Goal: Navigation & Orientation: Find specific page/section

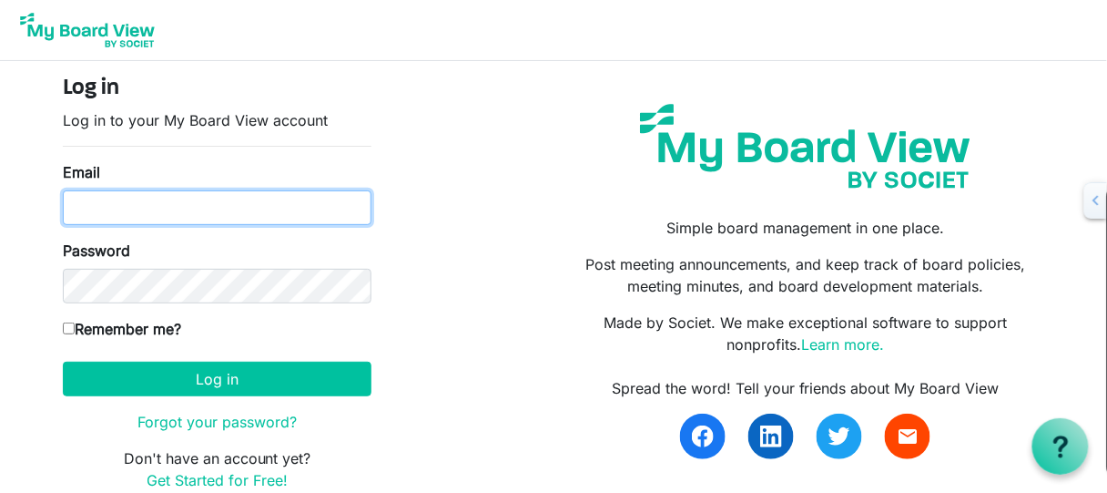
click at [205, 205] on input "Email" at bounding box center [217, 207] width 309 height 35
type input "doug@orofreedom.com"
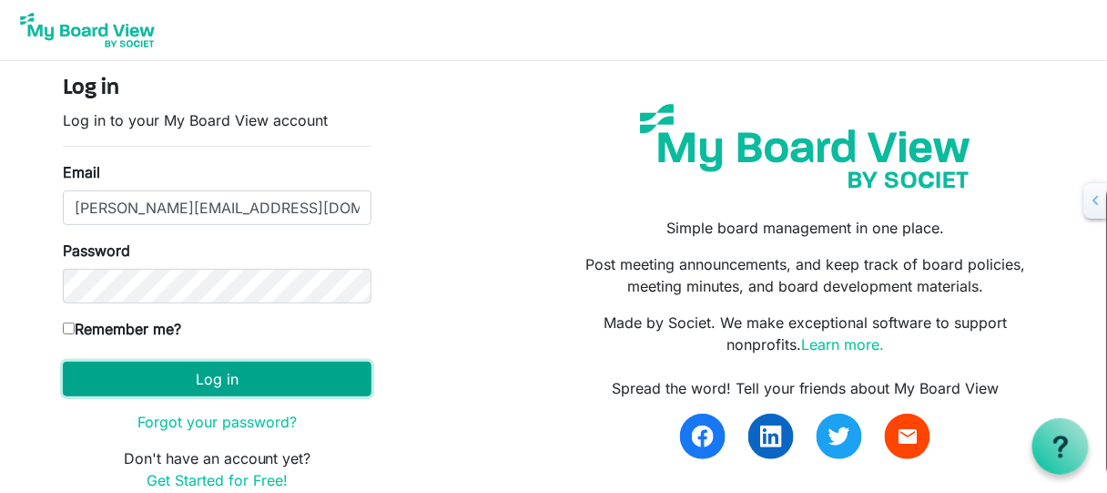
click at [311, 368] on button "Log in" at bounding box center [217, 378] width 309 height 35
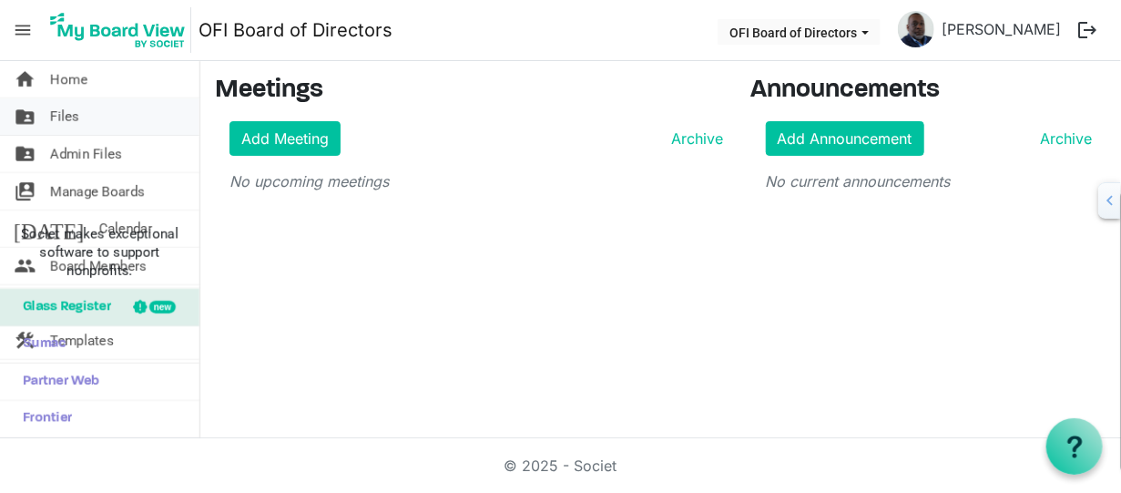
click at [76, 126] on span "Files" at bounding box center [64, 116] width 29 height 36
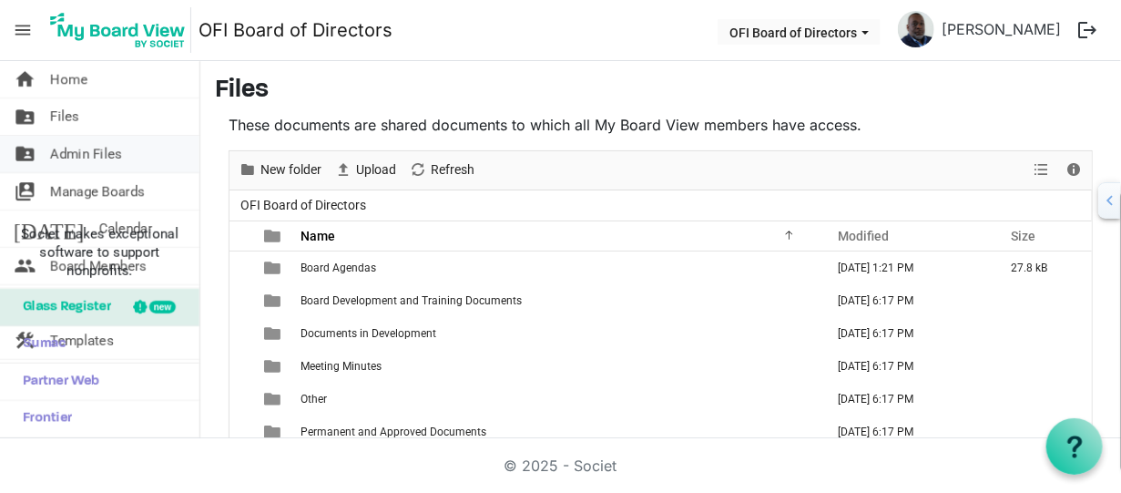
click at [76, 145] on span "Admin Files" at bounding box center [86, 154] width 72 height 36
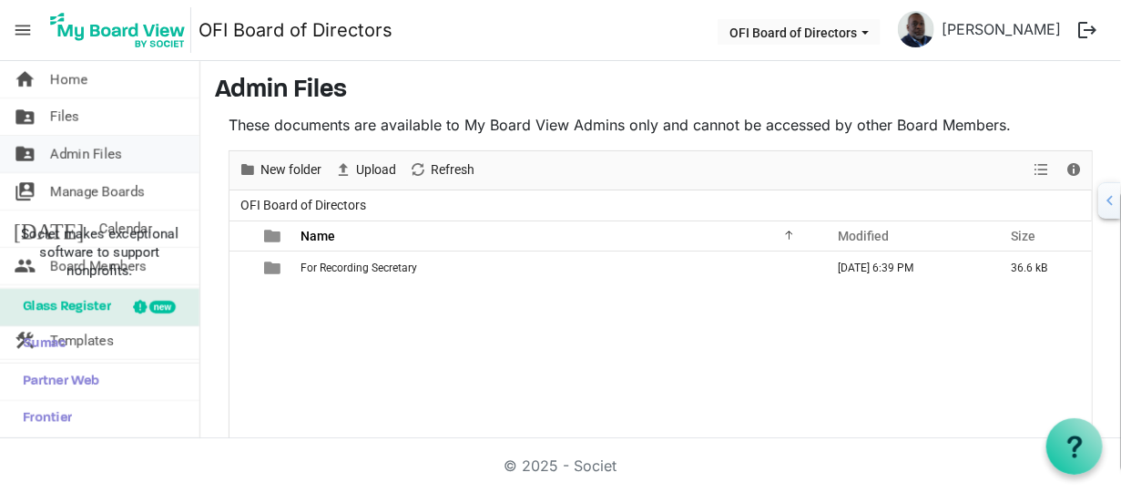
click at [88, 161] on span "Admin Files" at bounding box center [86, 154] width 72 height 36
click at [68, 226] on li "Societ makes exceptional software to support nonprofits." at bounding box center [99, 253] width 199 height 72
click at [76, 247] on span "Societ makes exceptional software to support nonprofits." at bounding box center [99, 252] width 183 height 55
click at [299, 387] on div "For Recording Secretary April 24, 2025 6:39 PM 36.6 kB" at bounding box center [660, 405] width 862 height 309
click at [167, 25] on img at bounding box center [118, 30] width 147 height 46
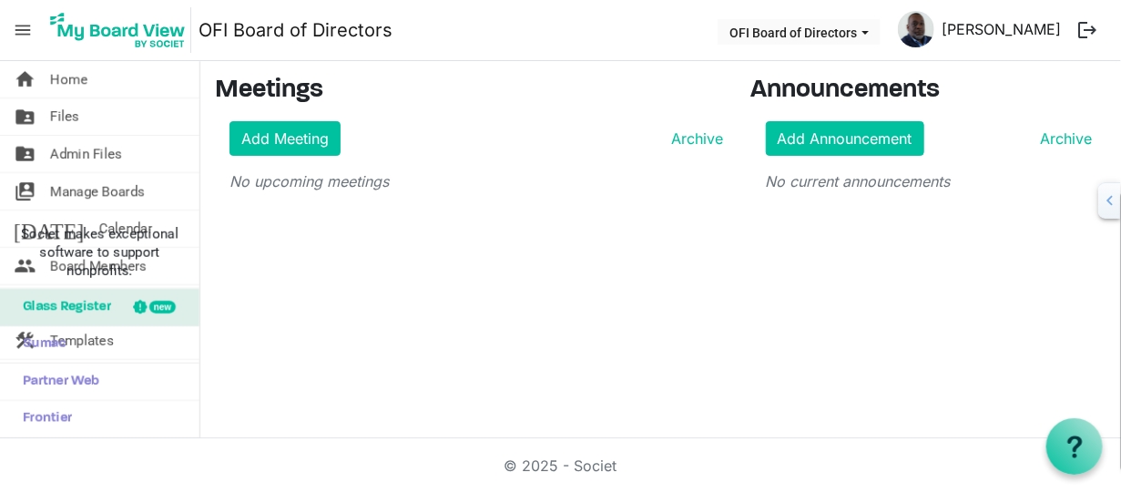
click at [1008, 36] on link "[PERSON_NAME]" at bounding box center [1001, 29] width 134 height 36
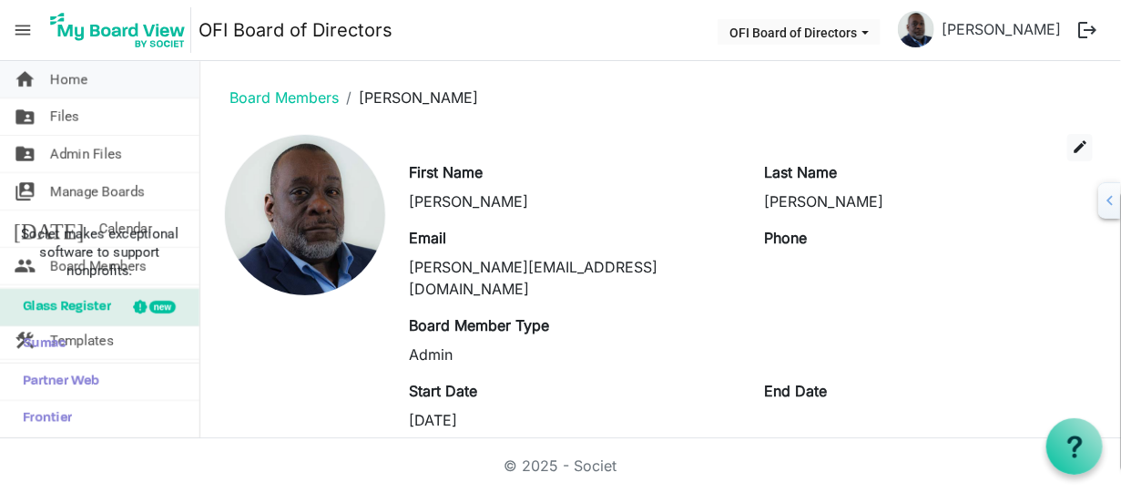
click at [79, 78] on span "Home" at bounding box center [68, 79] width 37 height 36
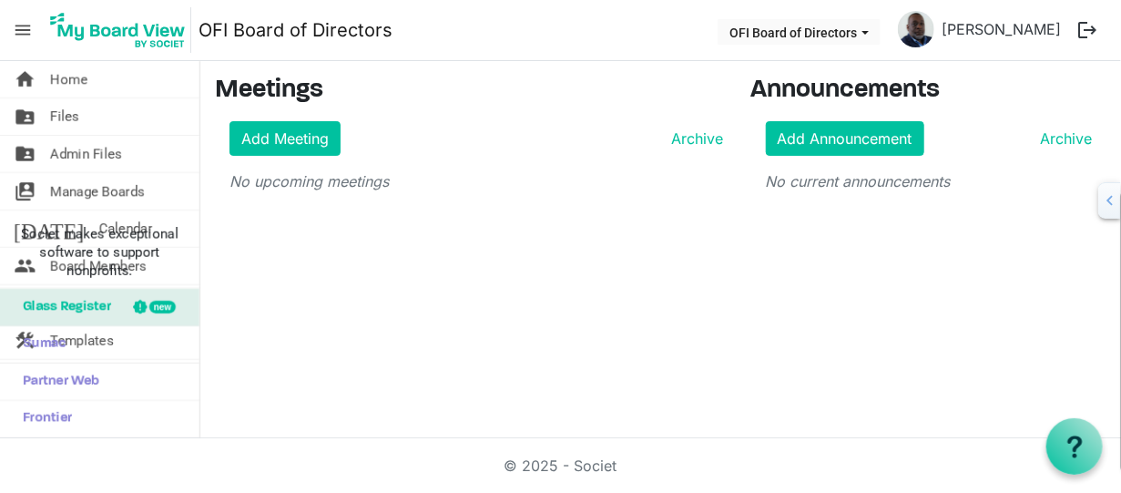
click at [15, 32] on span "menu" at bounding box center [22, 30] width 35 height 35
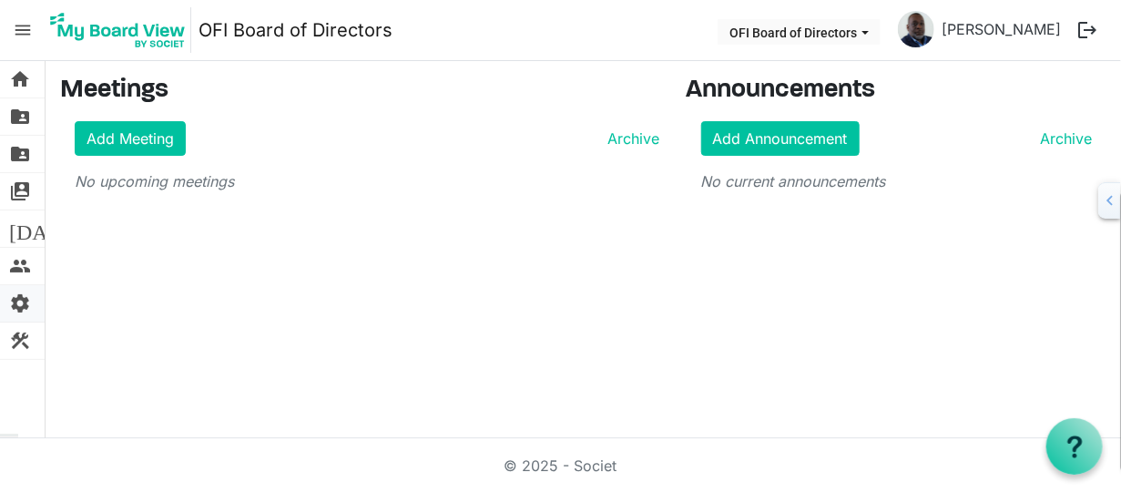
click at [10, 311] on span "settings" at bounding box center [20, 303] width 22 height 36
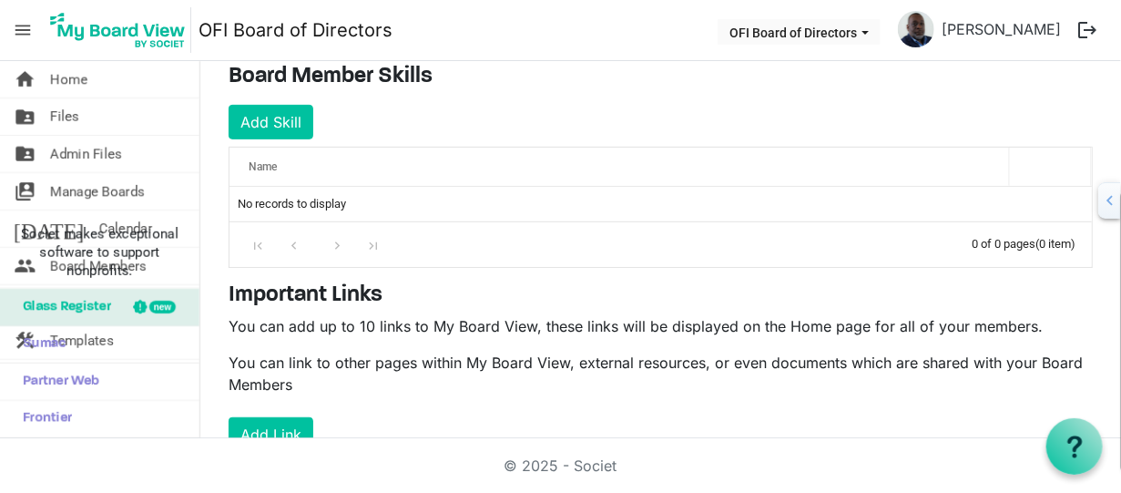
scroll to position [407, 0]
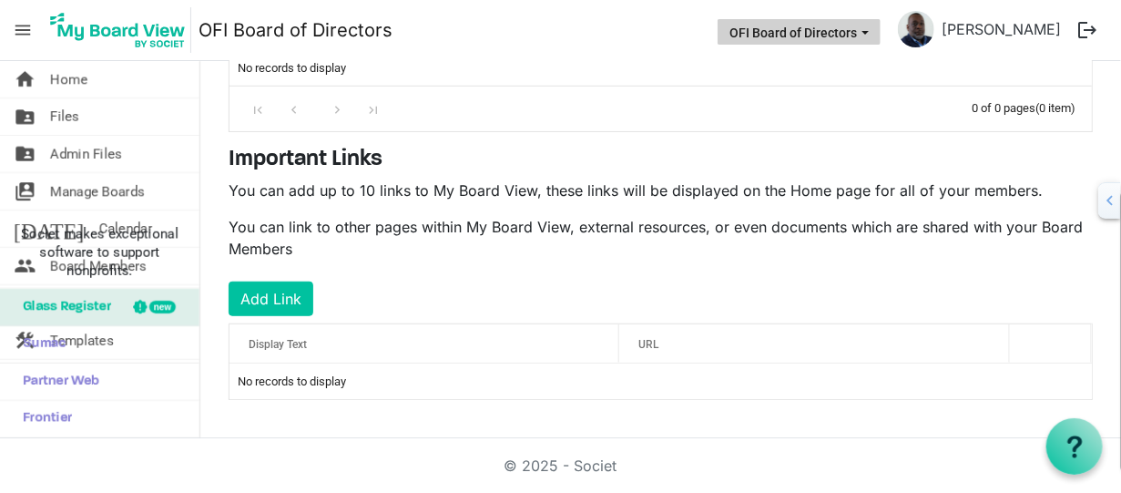
click at [873, 34] on span "OFI Board of Directors dropdownbutton" at bounding box center [865, 32] width 16 height 7
click at [934, 32] on img at bounding box center [916, 29] width 36 height 36
click at [21, 17] on span "menu" at bounding box center [22, 30] width 35 height 35
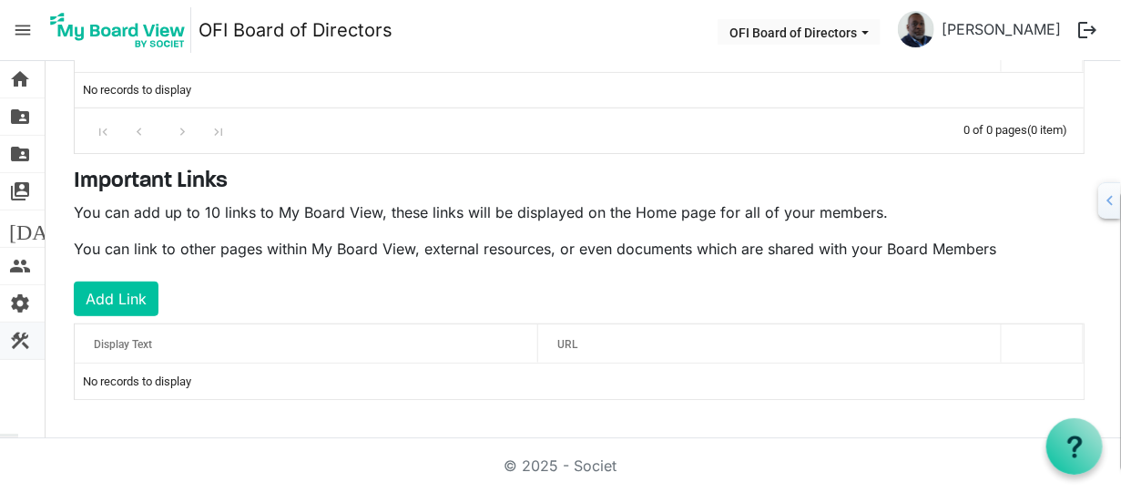
click at [17, 341] on span "construction" at bounding box center [20, 340] width 22 height 36
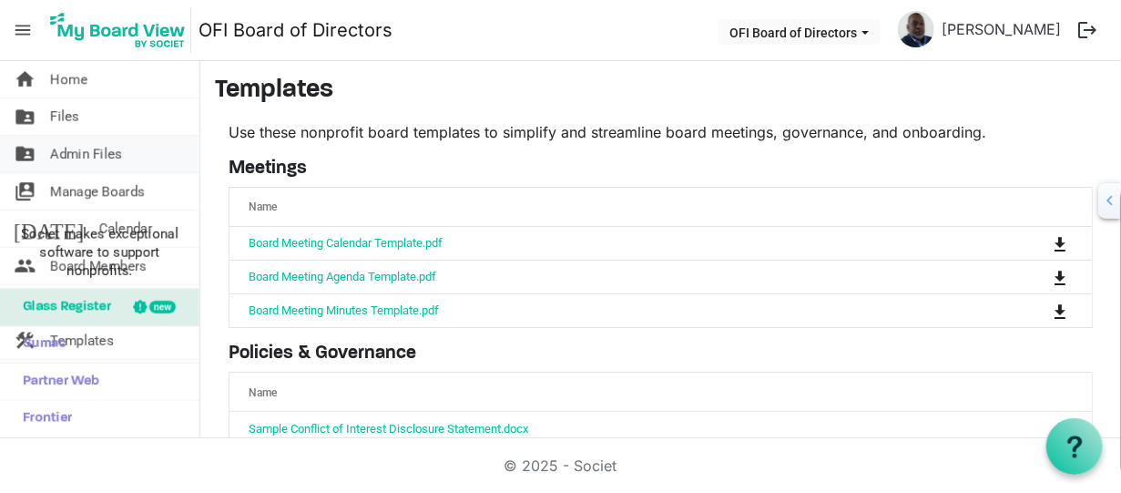
click at [109, 153] on span "Admin Files" at bounding box center [86, 154] width 72 height 36
